Goal: Register for event/course

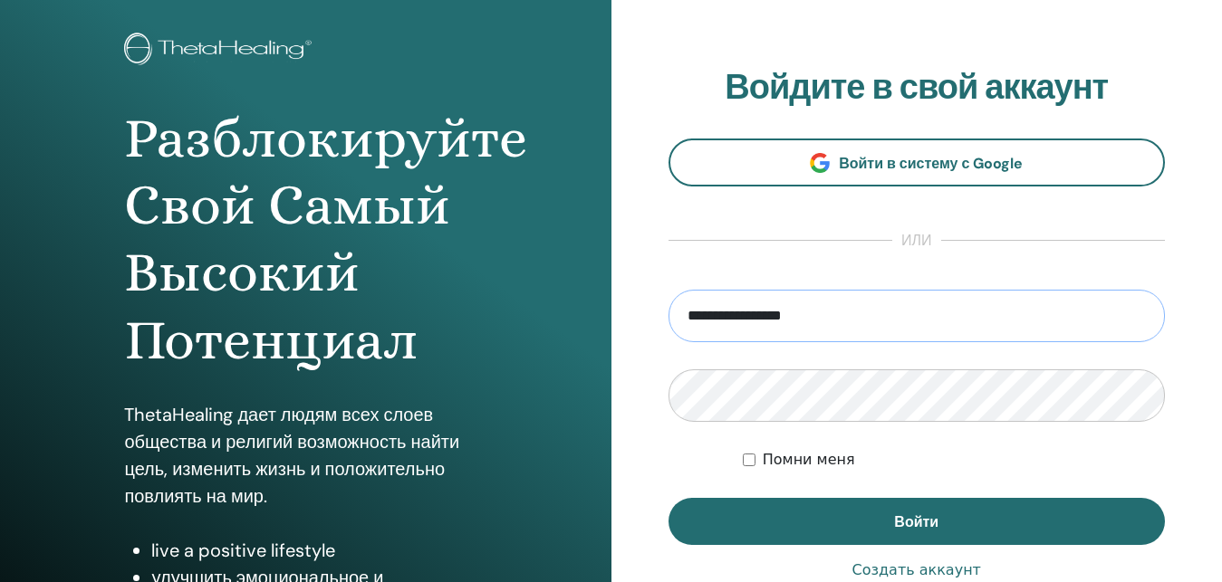
scroll to position [185, 0]
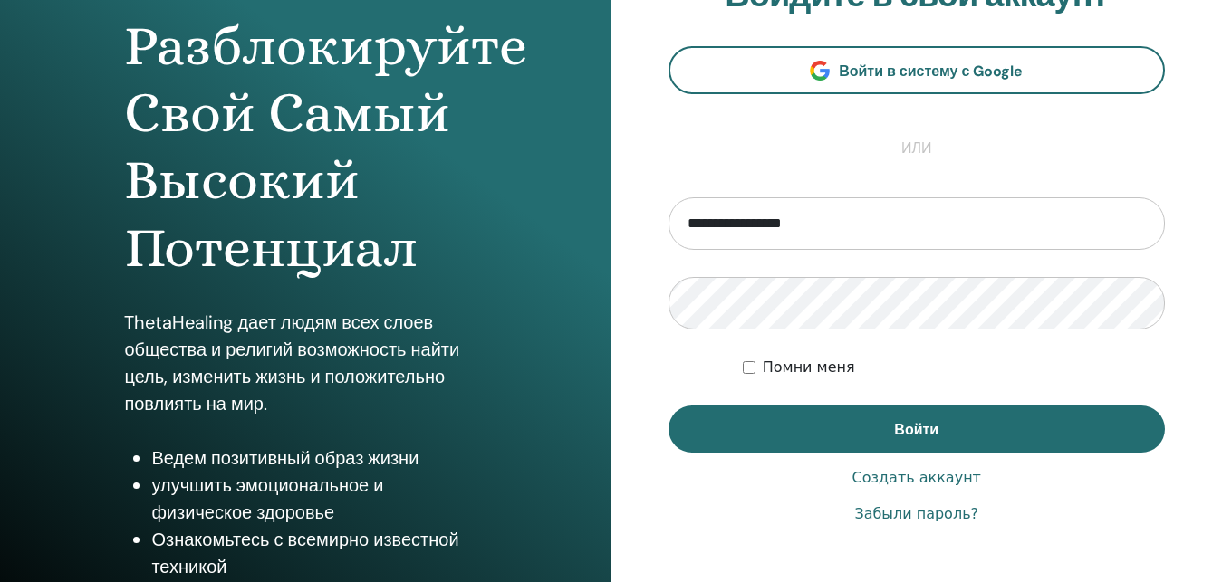
click at [754, 362] on div "Помни меня" at bounding box center [954, 368] width 422 height 22
click at [743, 377] on div "Помни меня" at bounding box center [954, 368] width 422 height 22
click at [744, 376] on div "Помни меня" at bounding box center [954, 368] width 422 height 22
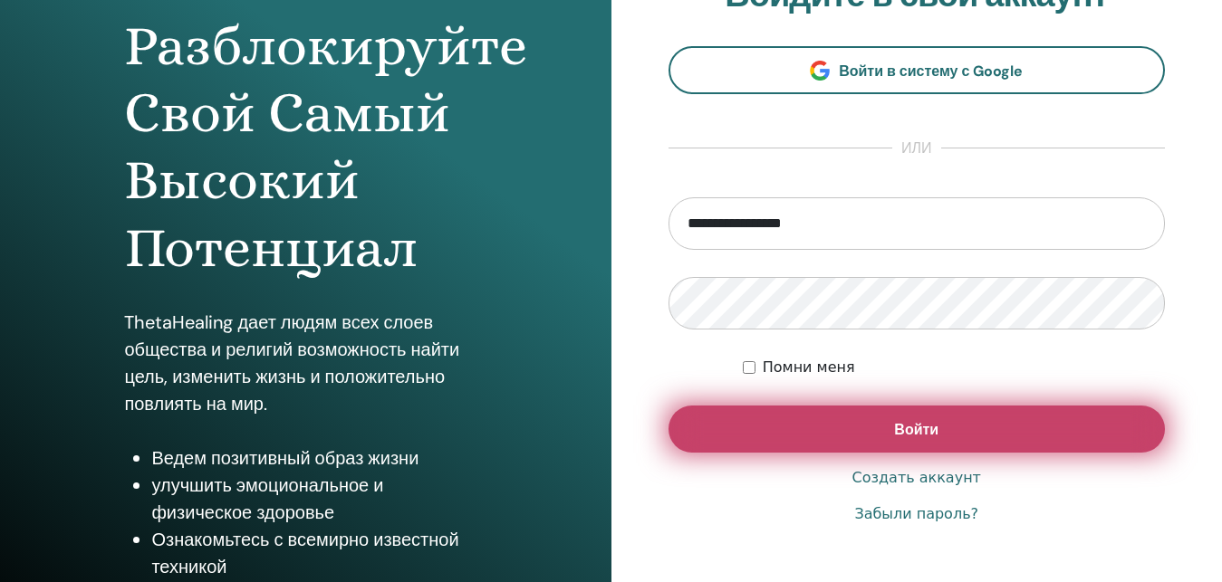
click at [912, 428] on span "Войти" at bounding box center [916, 429] width 44 height 19
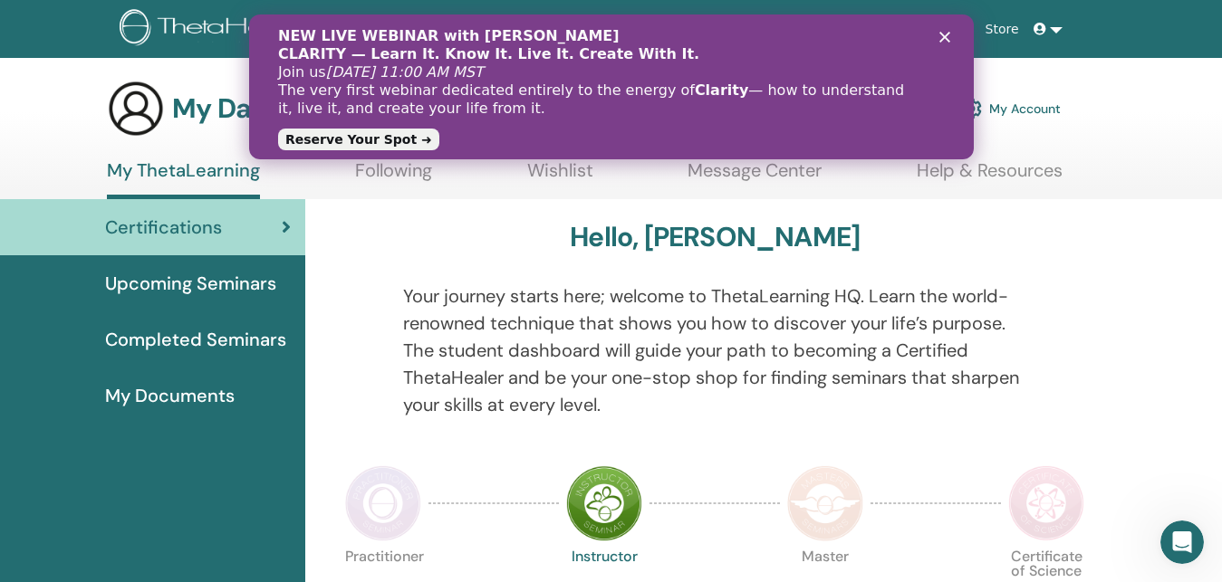
click at [938, 38] on div "NEW LIVE WEBINAR with Vianna Stibal CLARITY — Learn It. Know It. Live It. Creat…" at bounding box center [610, 87] width 667 height 130
click at [941, 40] on icon "Закрыть" at bounding box center [943, 37] width 11 height 11
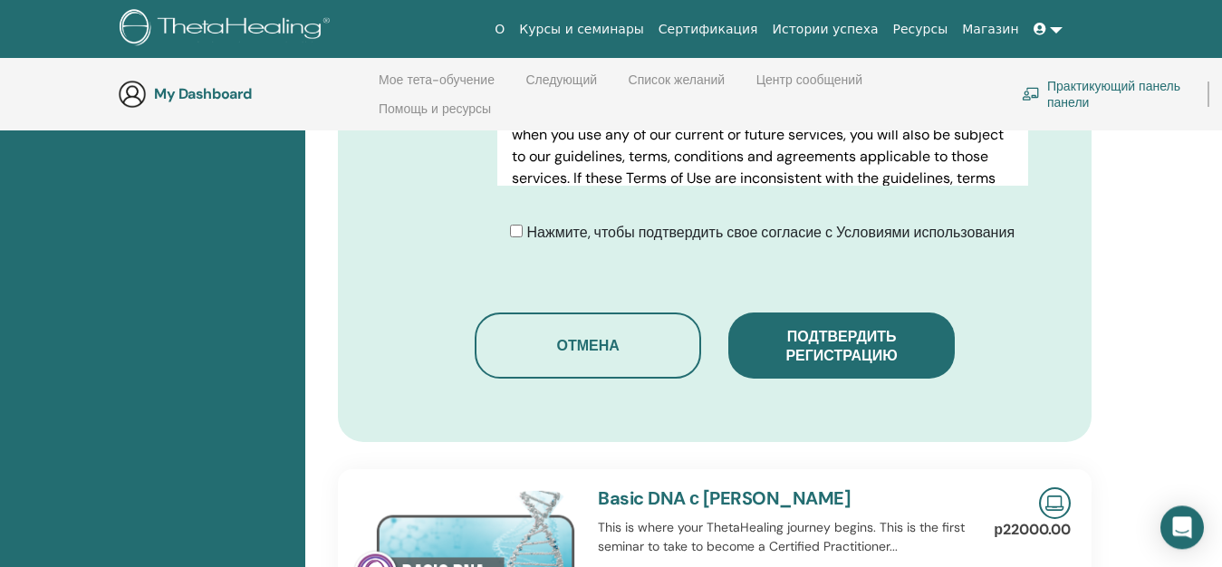
scroll to position [1088, 0]
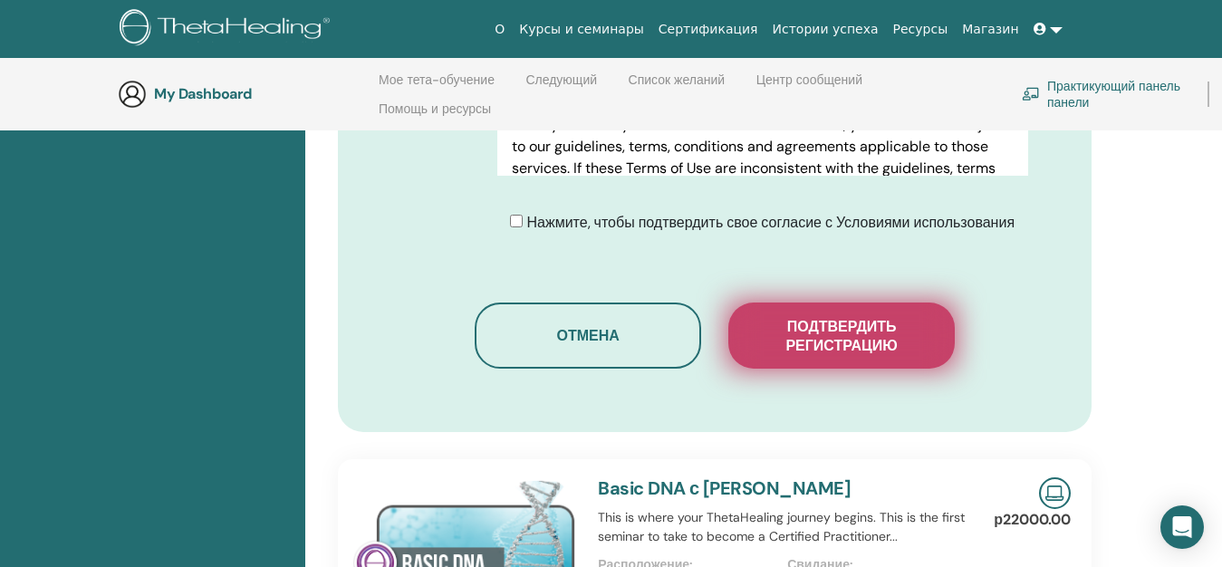
click at [836, 317] on span "Подтвердить регистрацию" at bounding box center [841, 336] width 181 height 38
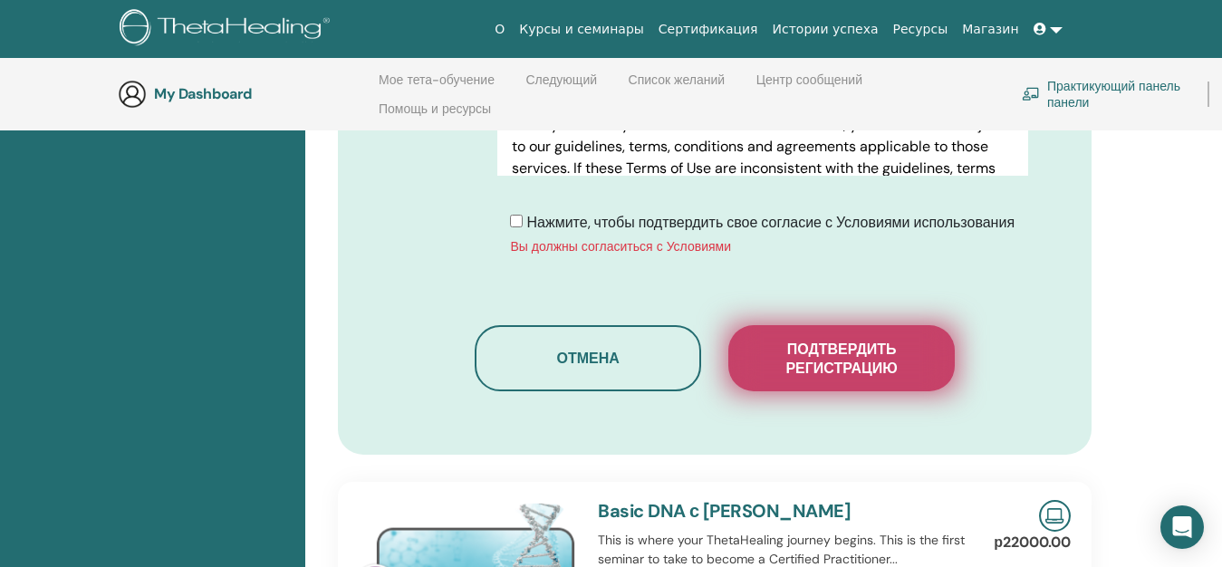
click at [870, 355] on button "Подтвердить регистрацию" at bounding box center [841, 358] width 226 height 66
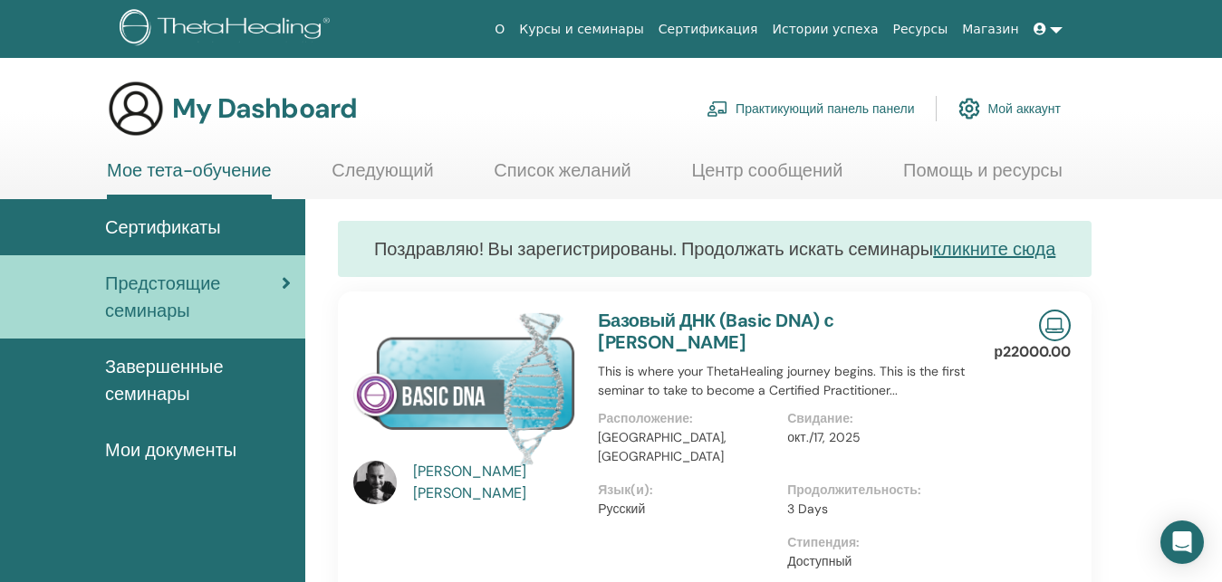
click at [121, 363] on span "Завершенные семинары" at bounding box center [198, 380] width 186 height 54
